Goal: Task Accomplishment & Management: Manage account settings

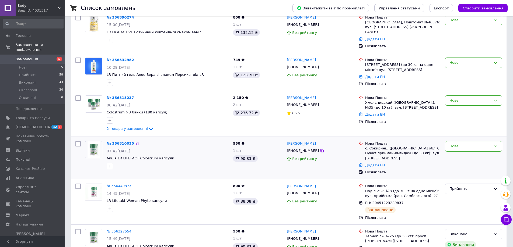
scroll to position [65, 0]
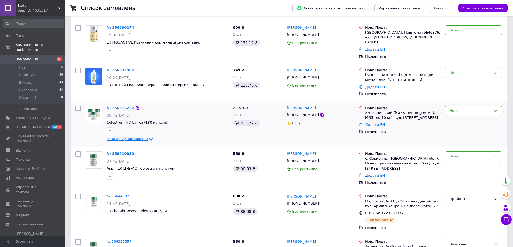
click at [124, 137] on span "2 товара у замовленні" at bounding box center [127, 139] width 41 height 4
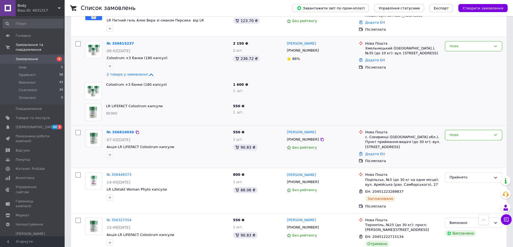
scroll to position [162, 0]
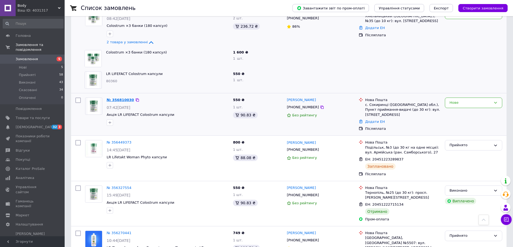
click at [125, 98] on link "№ 356810030" at bounding box center [120, 100] width 27 height 4
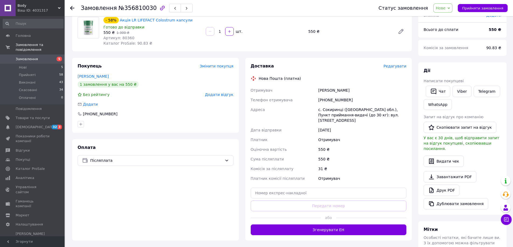
scroll to position [97, 0]
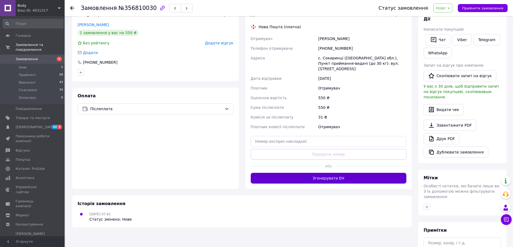
click at [346, 175] on button "Згенерувати ЕН" at bounding box center [329, 178] width 156 height 11
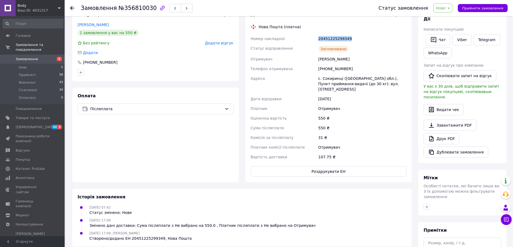
drag, startPoint x: 354, startPoint y: 41, endPoint x: 317, endPoint y: 33, distance: 37.3
click at [317, 33] on div "Доставка Редагувати Нова Пошта (платна) Номер накладної 20451225299349 Статус в…" at bounding box center [329, 95] width 156 height 166
copy div "20451225299349"
drag, startPoint x: 190, startPoint y: 163, endPoint x: 202, endPoint y: 157, distance: 12.8
click at [190, 163] on div "Оплата Післяплата" at bounding box center [155, 135] width 167 height 95
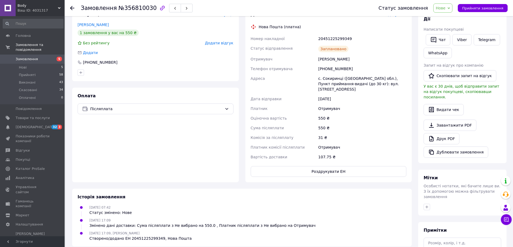
click at [445, 8] on span "Нове" at bounding box center [441, 8] width 10 height 4
click at [454, 19] on li "Прийнято" at bounding box center [445, 19] width 25 height 8
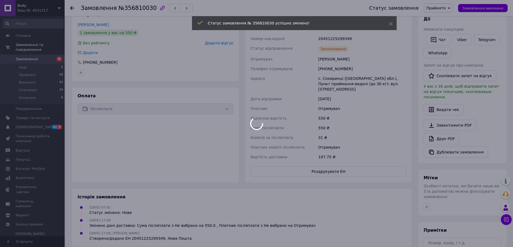
click at [45, 54] on div at bounding box center [256, 123] width 513 height 247
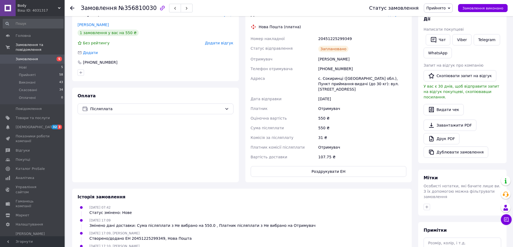
click at [222, 159] on div "Оплата Післяплата" at bounding box center [155, 135] width 167 height 95
click at [26, 65] on span "Нові" at bounding box center [23, 67] width 8 height 5
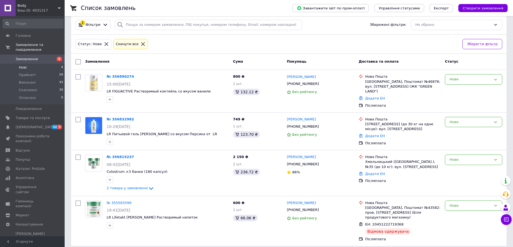
scroll to position [35, 0]
click at [138, 186] on span "2 товара у замовленні" at bounding box center [127, 188] width 41 height 4
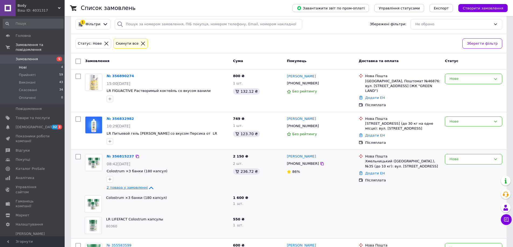
scroll to position [68, 0]
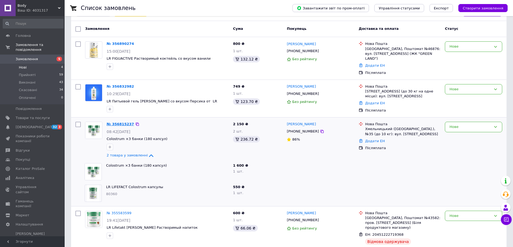
click at [117, 122] on link "№ 356815237" at bounding box center [120, 124] width 27 height 4
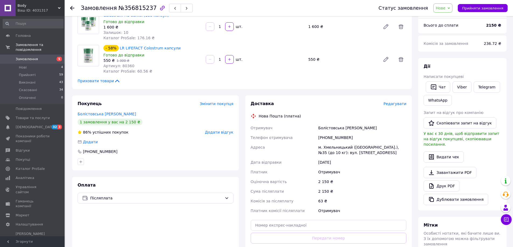
scroll to position [97, 0]
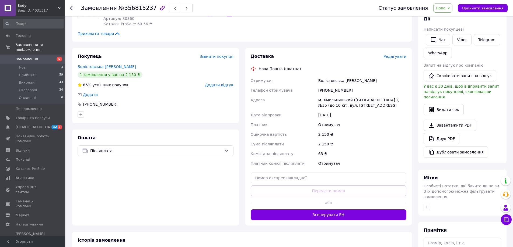
click at [341, 216] on button "Згенерувати ЕН" at bounding box center [329, 215] width 156 height 11
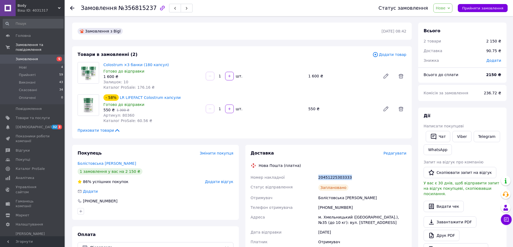
drag, startPoint x: 353, startPoint y: 178, endPoint x: 310, endPoint y: 173, distance: 43.8
click at [310, 173] on div "Номер накладної 20451225303333 Статус відправлення Заплановано Отримувач Боліст…" at bounding box center [329, 234] width 158 height 123
copy div "Номер накладної 20451225303333"
drag, startPoint x: 458, startPoint y: 11, endPoint x: 446, endPoint y: 8, distance: 12.9
click at [458, 11] on div "Статус замовлення Нове Прийнято Виконано Скасовано Оплачено Прийняти замовлення" at bounding box center [440, 7] width 134 height 9
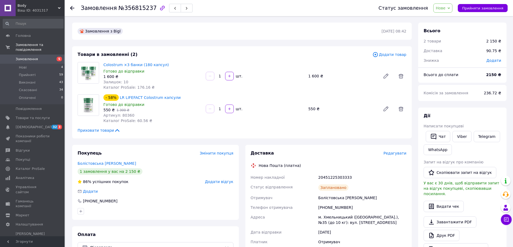
click at [445, 8] on span "Нове" at bounding box center [441, 8] width 10 height 4
drag, startPoint x: 449, startPoint y: 19, endPoint x: 262, endPoint y: 28, distance: 187.6
click at [449, 20] on li "Прийнято" at bounding box center [445, 19] width 25 height 8
click at [35, 57] on span "Замовлення" at bounding box center [27, 59] width 22 height 5
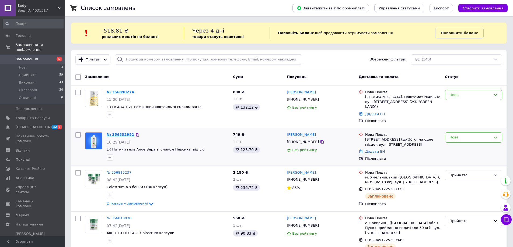
click at [114, 133] on link "№ 356832982" at bounding box center [120, 135] width 27 height 4
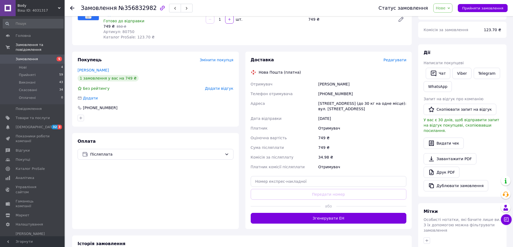
scroll to position [65, 0]
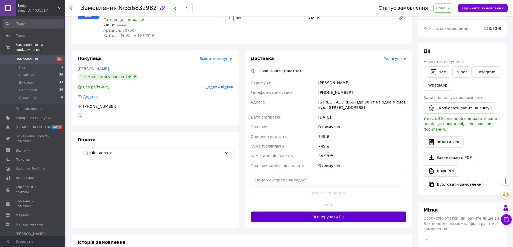
click at [327, 212] on button "Згенерувати ЕН" at bounding box center [329, 217] width 156 height 11
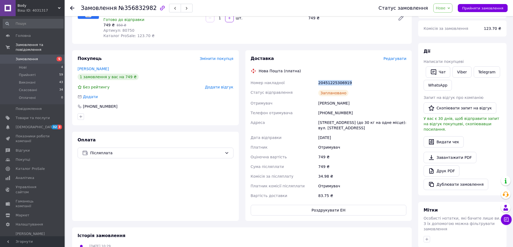
drag, startPoint x: 351, startPoint y: 74, endPoint x: 312, endPoint y: 74, distance: 38.2
click at [312, 78] on div "Номер накладної 20451225306919 Статус відправлення Заплановано Отримувач [PERSO…" at bounding box center [329, 139] width 158 height 123
copy div "Номер накладної 20451225306919"
click at [445, 10] on span "Нове" at bounding box center [441, 8] width 10 height 4
drag, startPoint x: 449, startPoint y: 22, endPoint x: 428, endPoint y: 19, distance: 21.1
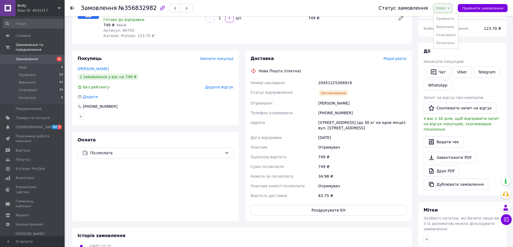
click at [448, 22] on li "Прийнято" at bounding box center [445, 19] width 25 height 8
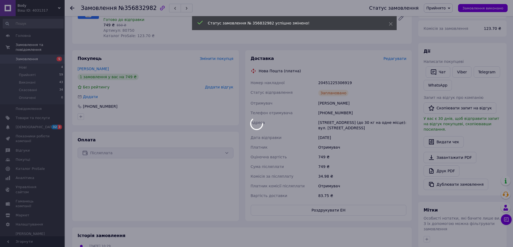
click at [20, 54] on body "Body Ваш ID: 4031317 Сайт Body Кабінет покупця Перевірити стан системи Сторінка…" at bounding box center [256, 133] width 513 height 397
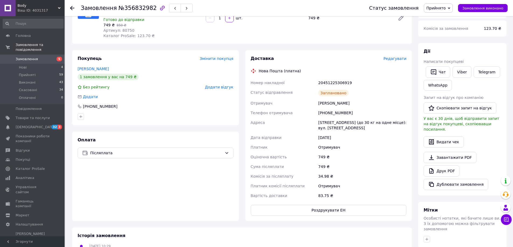
click at [21, 57] on span "Замовлення" at bounding box center [27, 59] width 22 height 5
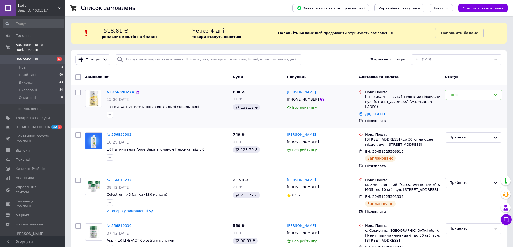
click at [124, 92] on link "№ 356890274" at bounding box center [120, 92] width 27 height 4
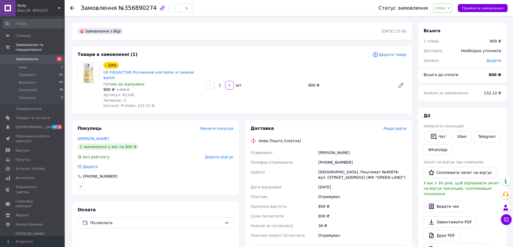
scroll to position [65, 0]
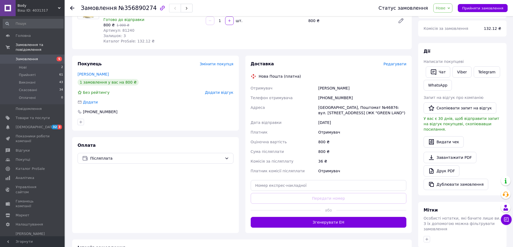
drag, startPoint x: 349, startPoint y: 219, endPoint x: 348, endPoint y: 215, distance: 3.8
click at [349, 218] on button "Згенерувати ЕН" at bounding box center [329, 222] width 156 height 11
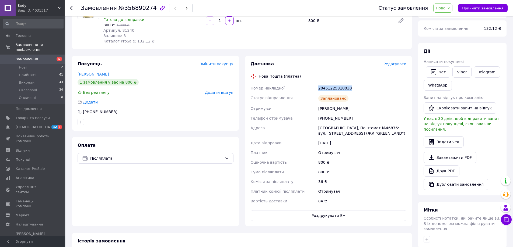
drag, startPoint x: 345, startPoint y: 81, endPoint x: 316, endPoint y: 80, distance: 29.4
click at [316, 83] on div "Номер накладної 20451225310030 Статус відправлення Заплановано Отримувач [PERSO…" at bounding box center [329, 144] width 158 height 123
copy div "Номер накладної 20451225310030"
click at [193, 180] on div "Оплата Післяплата" at bounding box center [155, 181] width 167 height 89
